Goal: Task Accomplishment & Management: Manage account settings

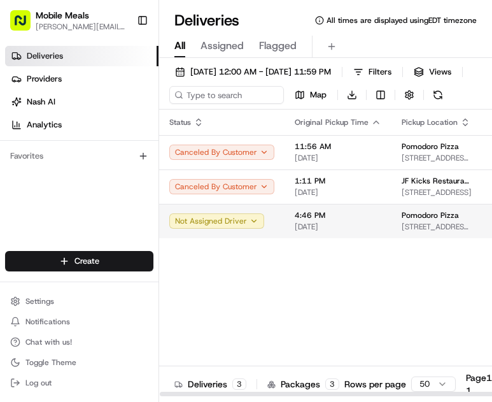
click at [355, 232] on span "[DATE]" at bounding box center [338, 227] width 87 height 10
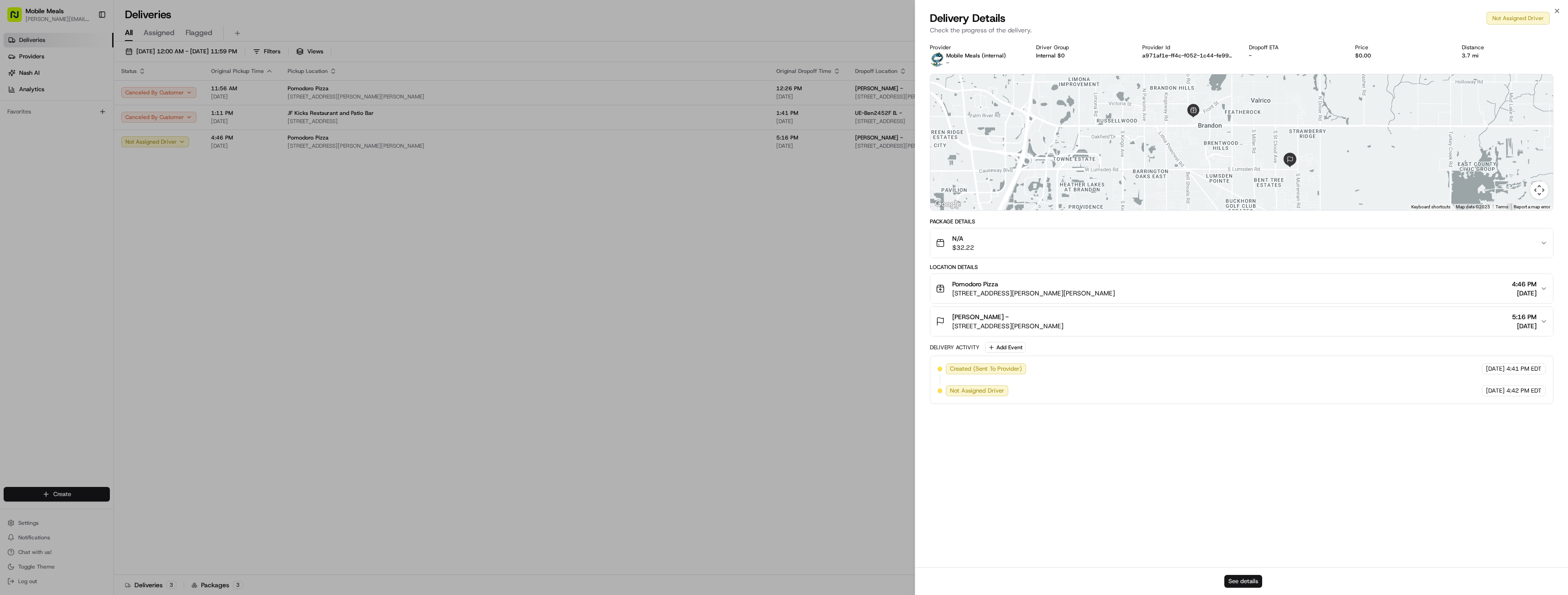
click at [352, 287] on button "See details" at bounding box center [1243, 581] width 38 height 13
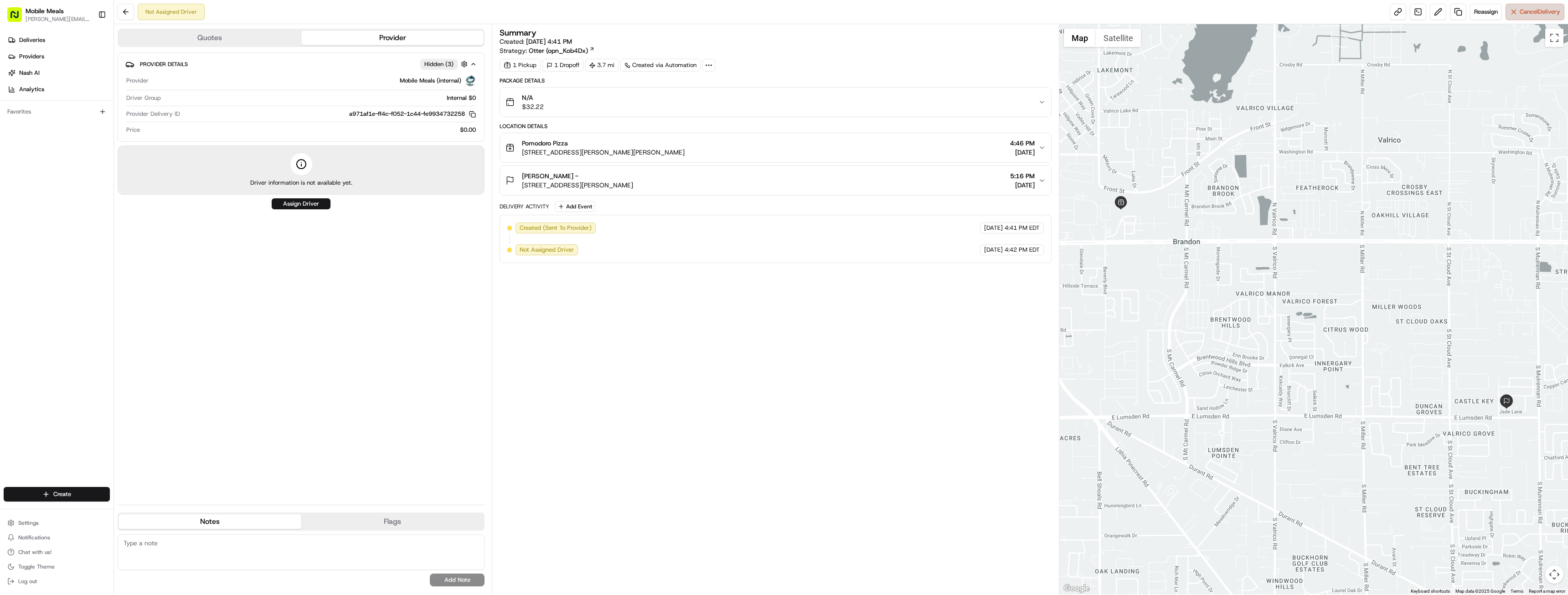
click at [1526, 16] on button "Cancel Delivery" at bounding box center [1535, 11] width 59 height 16
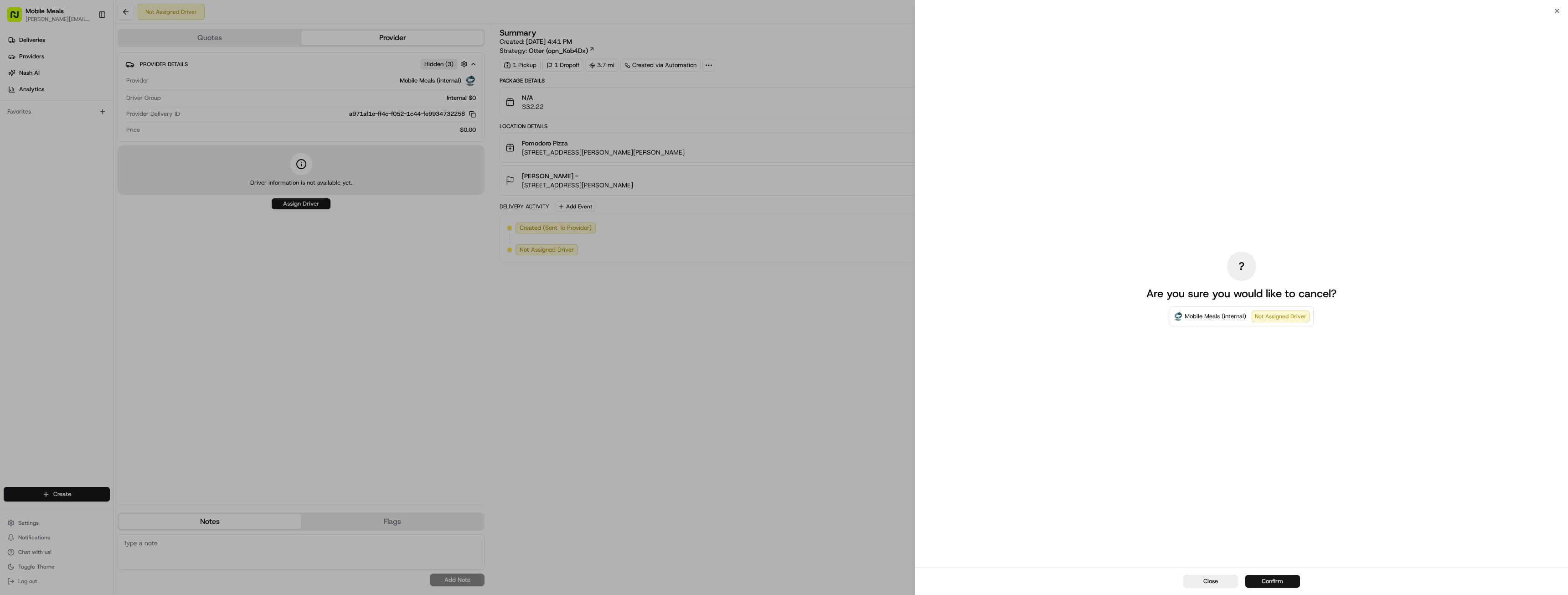
click at [1276, 579] on button "Confirm" at bounding box center [1272, 581] width 54 height 13
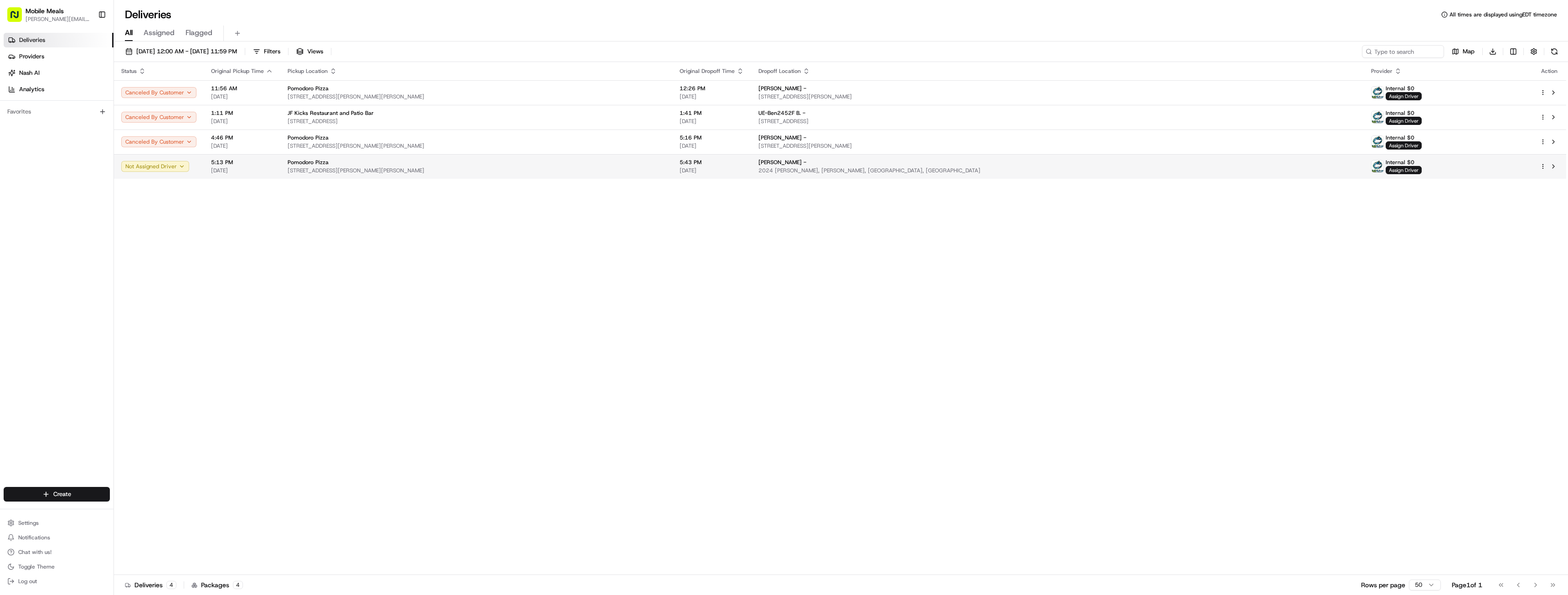
click at [352, 165] on html "Mobile Meals jennifer@mobilemeals.com Toggle Sidebar Deliveries Providers Nash …" at bounding box center [784, 297] width 1568 height 595
click at [352, 287] on span "Cancel" at bounding box center [1491, 319] width 18 height 7
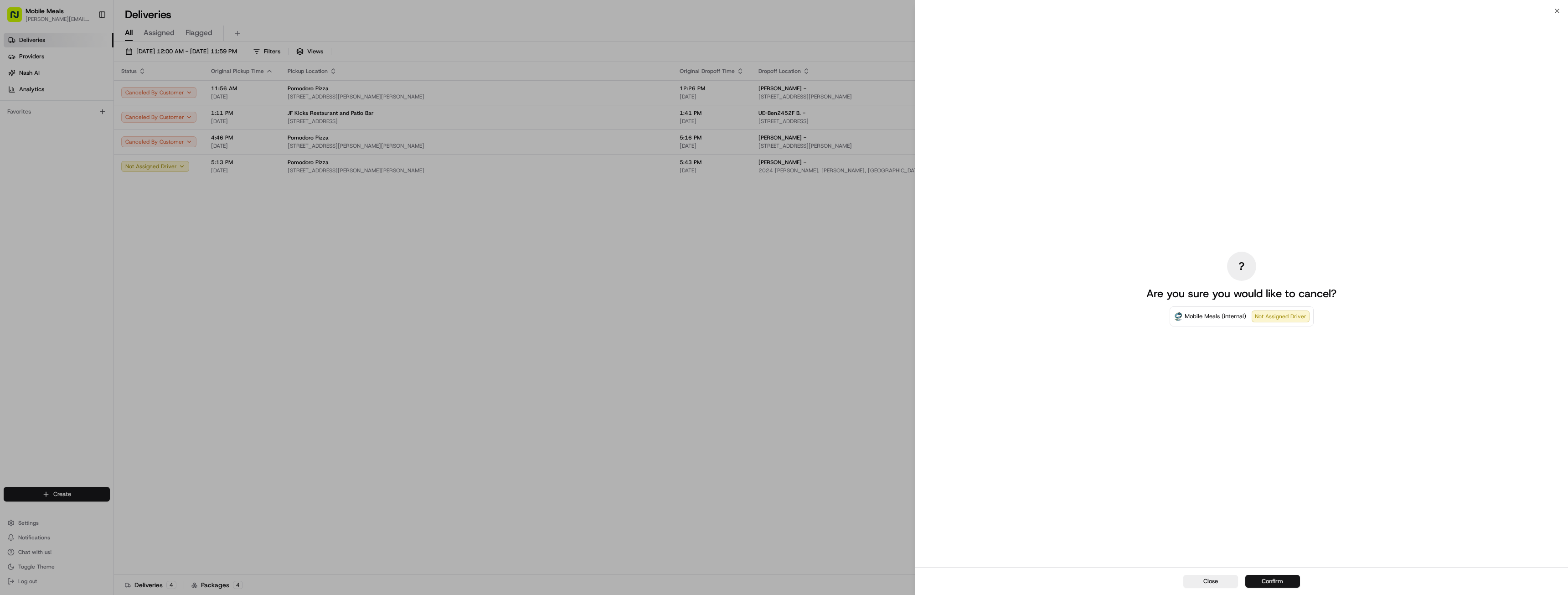
click at [352, 287] on button "Confirm" at bounding box center [1272, 581] width 54 height 13
